Goal: Information Seeking & Learning: Learn about a topic

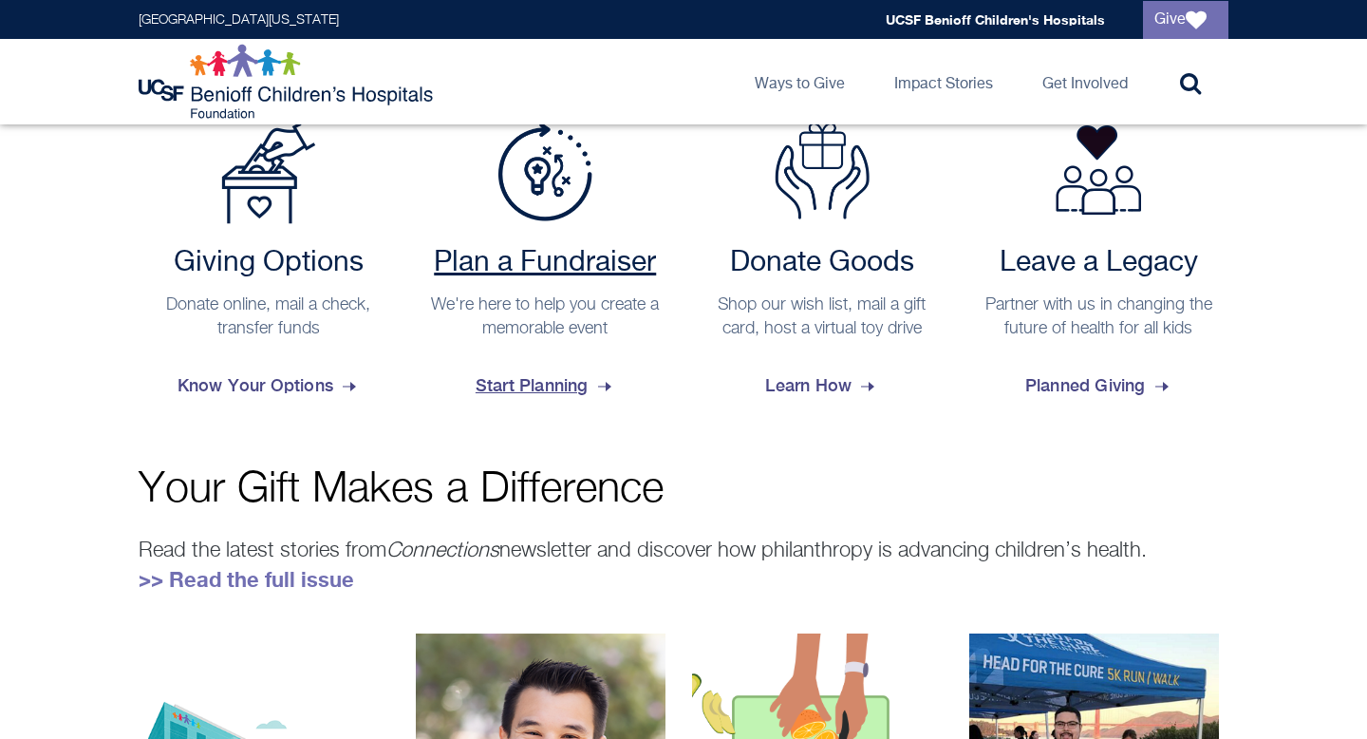
scroll to position [817, 0]
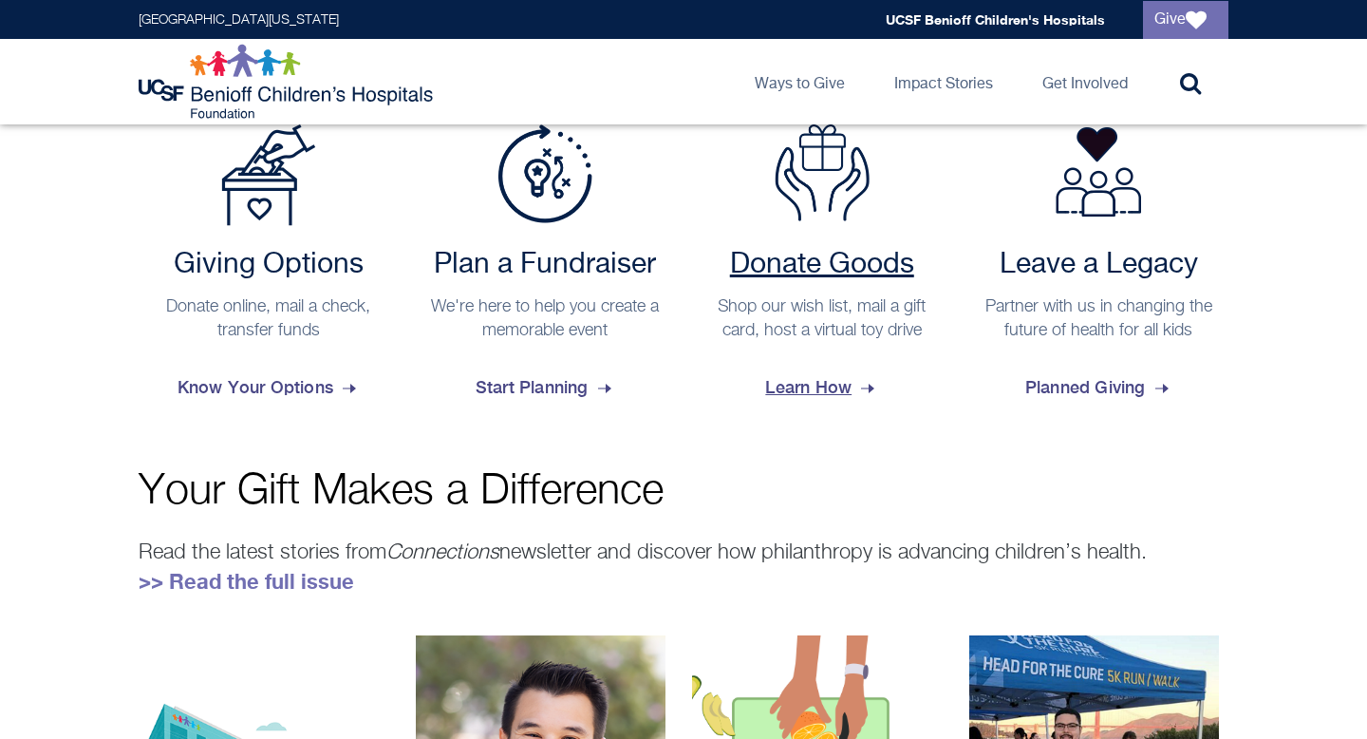
click at [805, 380] on span "Learn How" at bounding box center [821, 387] width 113 height 51
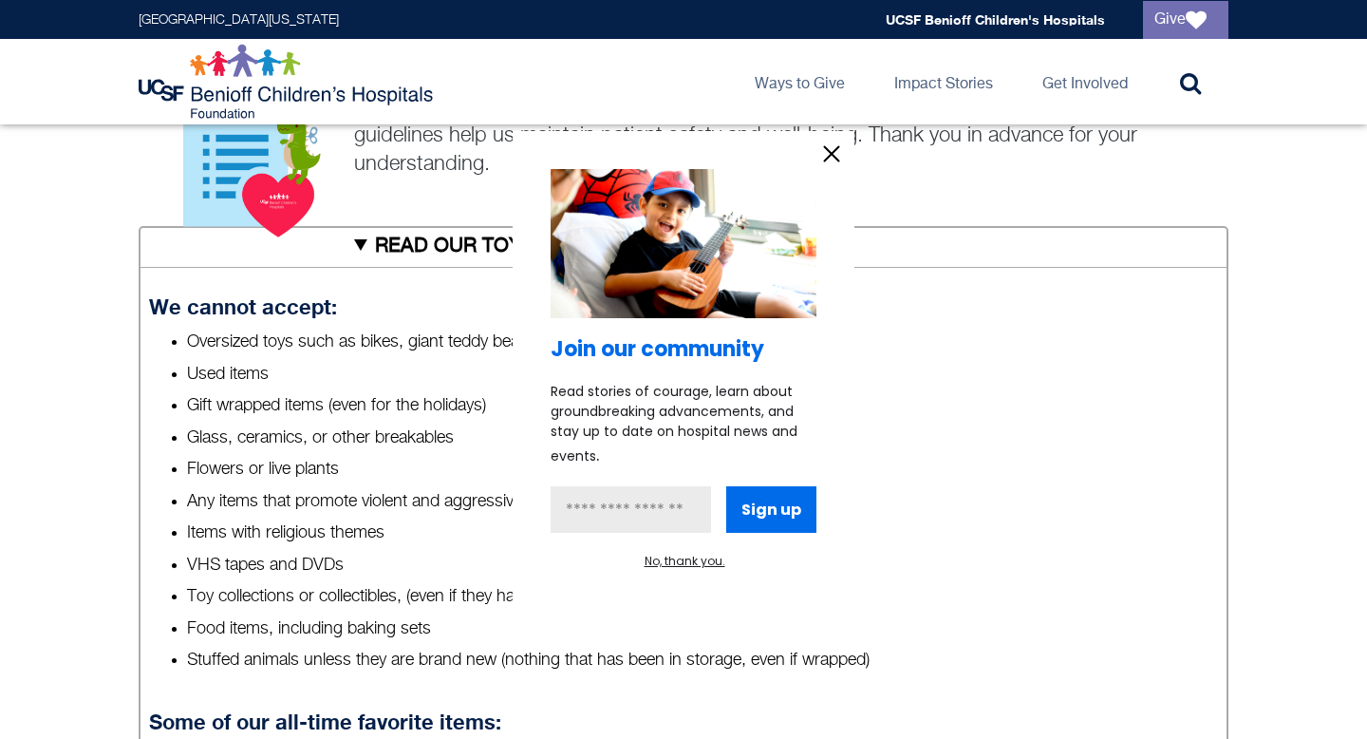
scroll to position [712, 0]
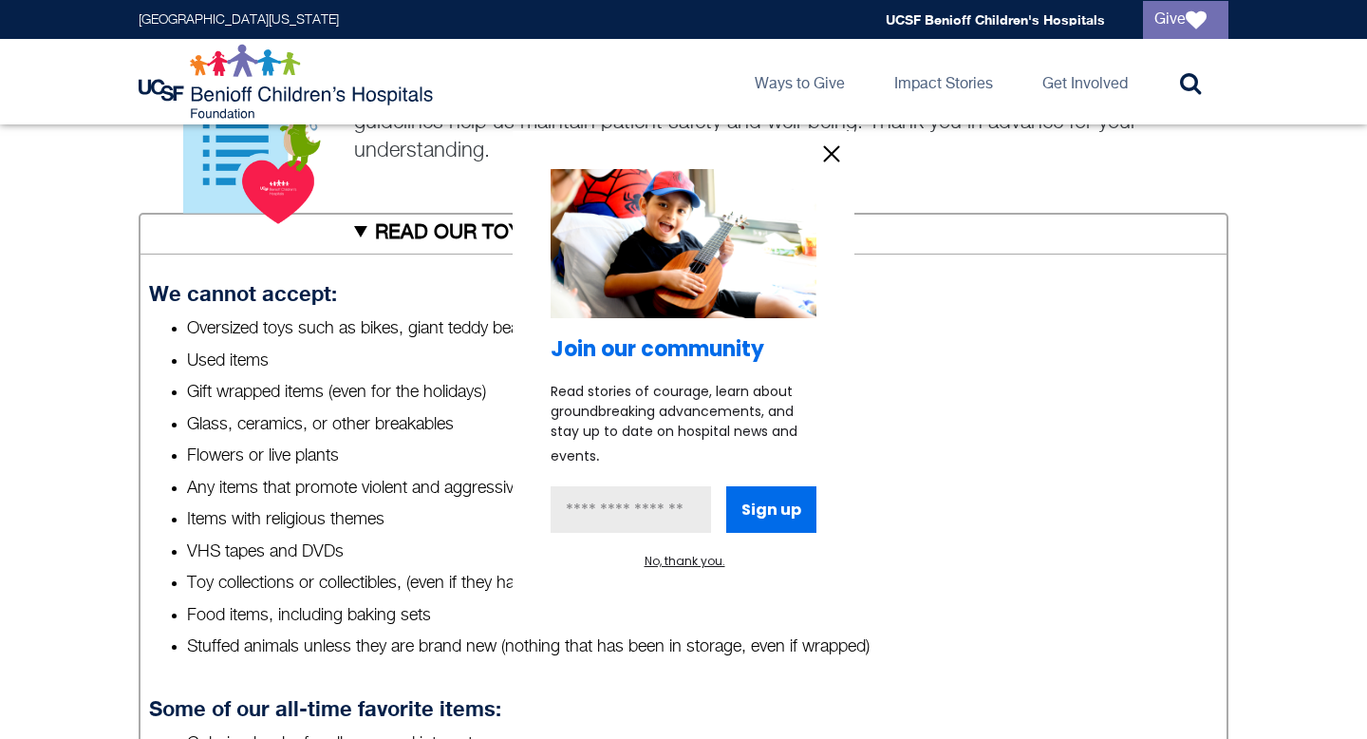
click at [829, 156] on icon "information" at bounding box center [832, 154] width 14 height 14
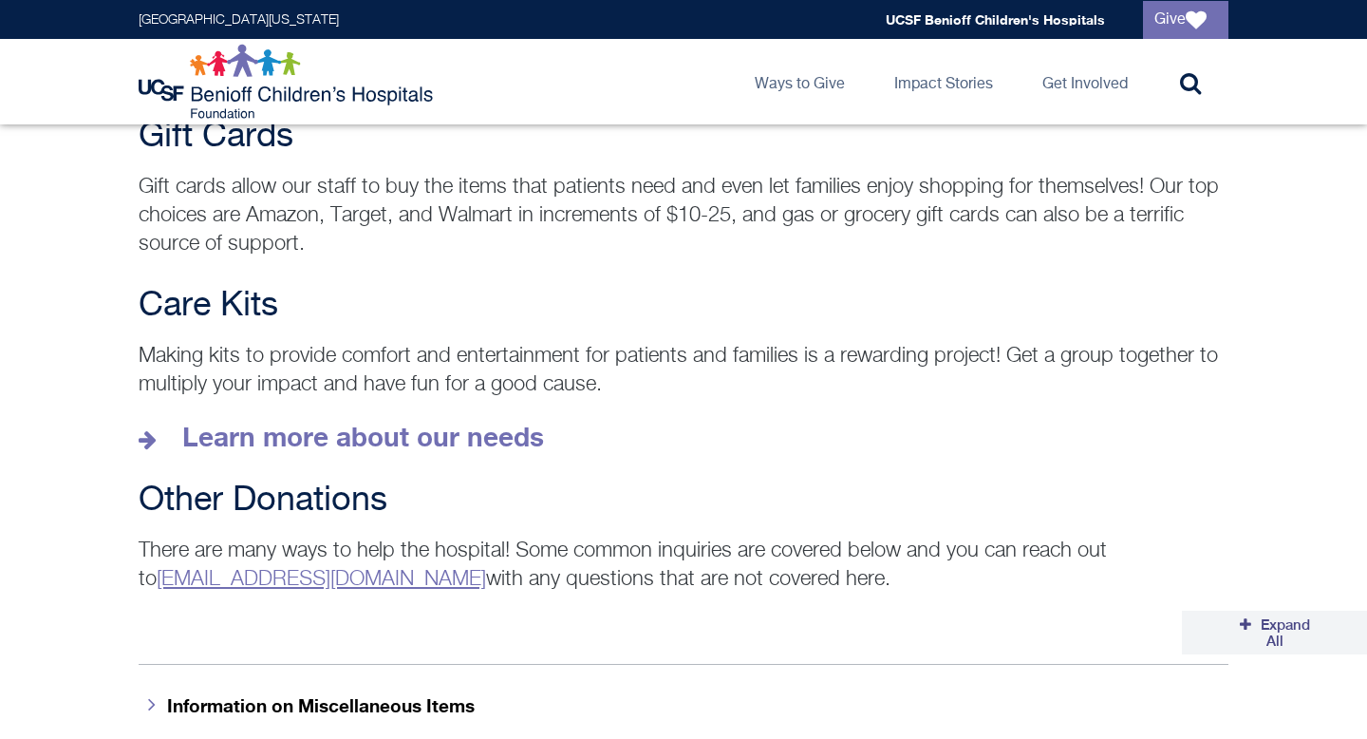
scroll to position [2648, 0]
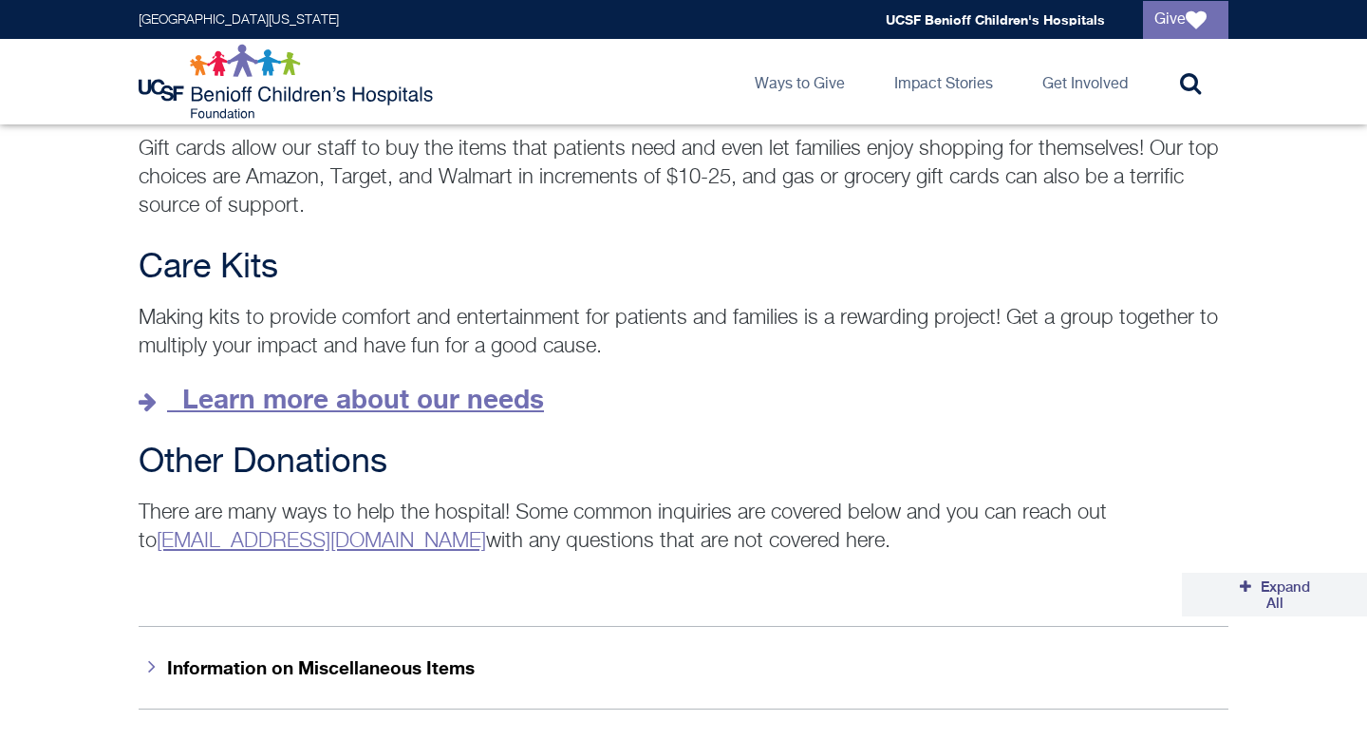
click at [431, 386] on strong "Learn more about our needs" at bounding box center [363, 398] width 362 height 31
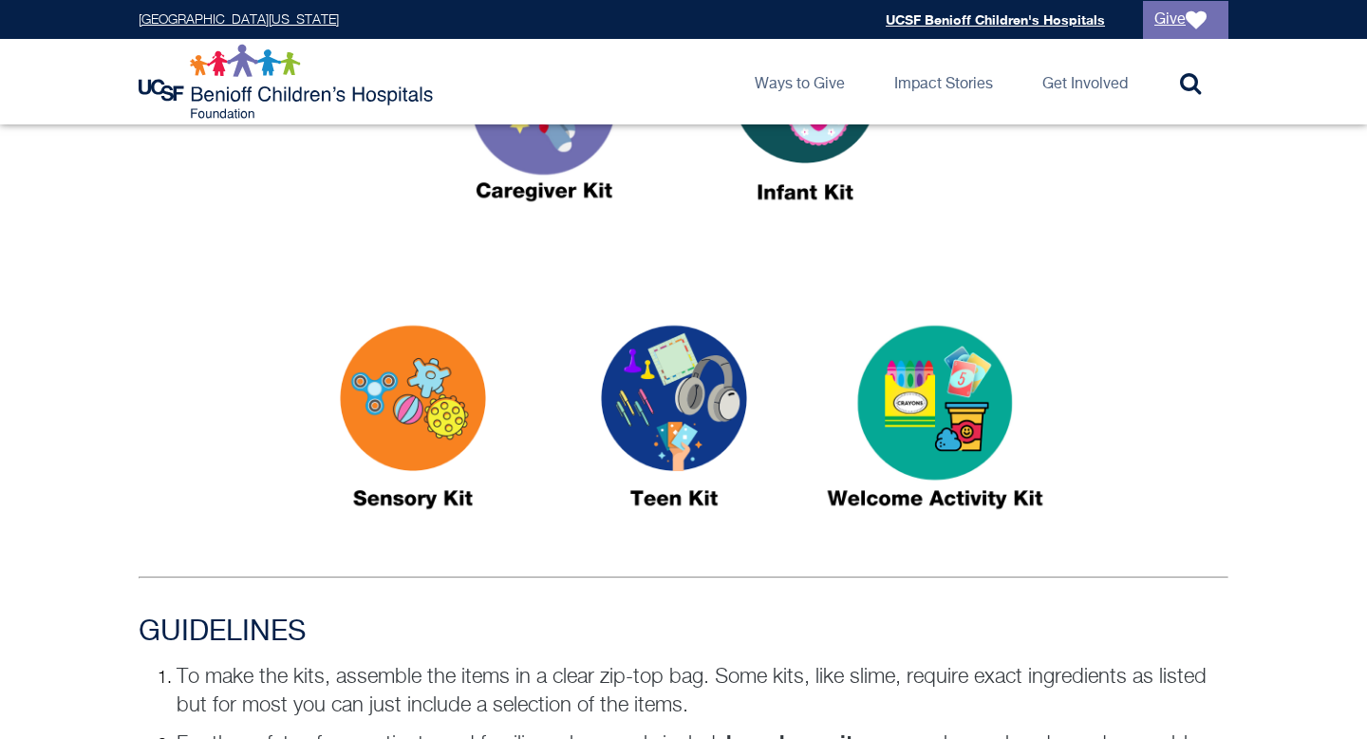
scroll to position [859, 0]
